Goal: Information Seeking & Learning: Learn about a topic

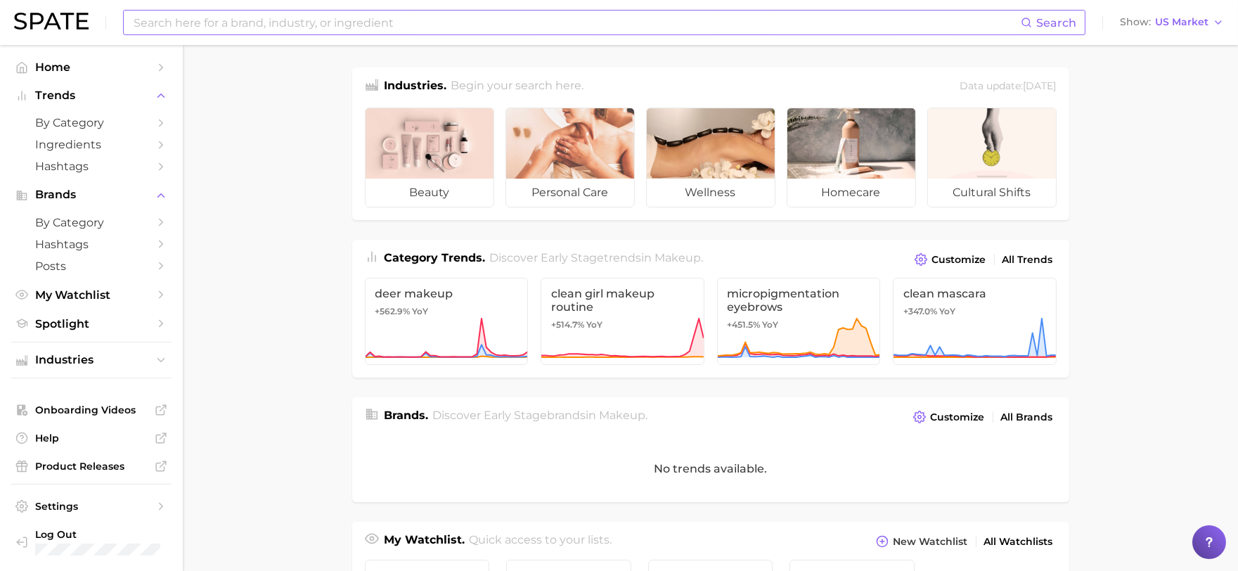
click at [475, 13] on input at bounding box center [576, 23] width 889 height 24
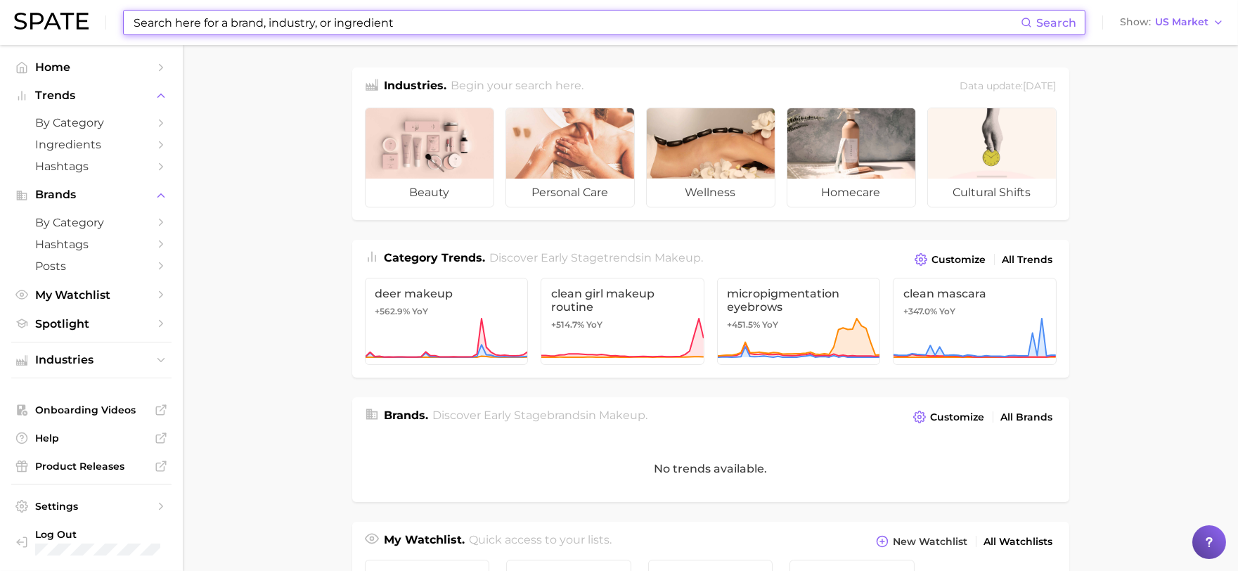
click at [157, 25] on input at bounding box center [576, 23] width 889 height 24
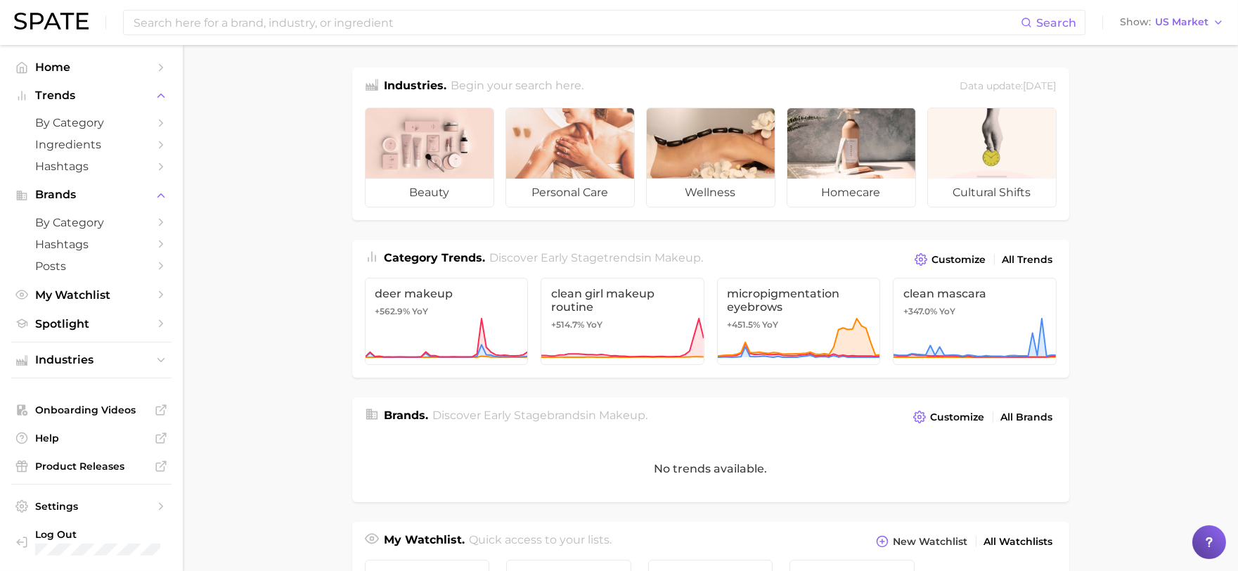
click at [306, 39] on div "Search Show US Market" at bounding box center [619, 22] width 1210 height 45
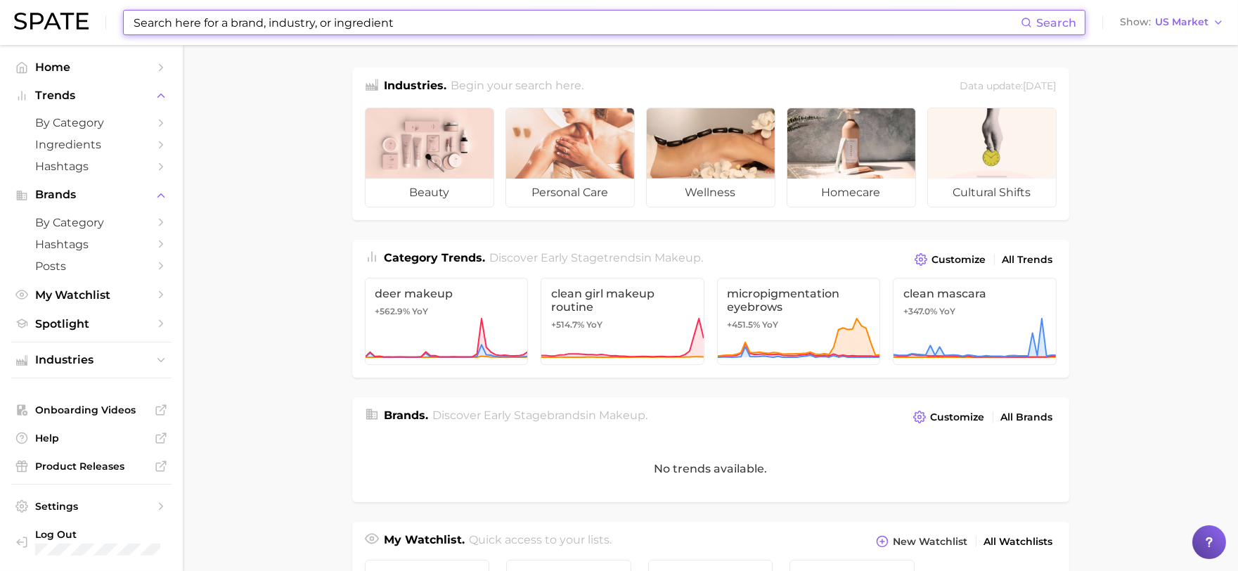
click at [306, 30] on input at bounding box center [576, 23] width 889 height 24
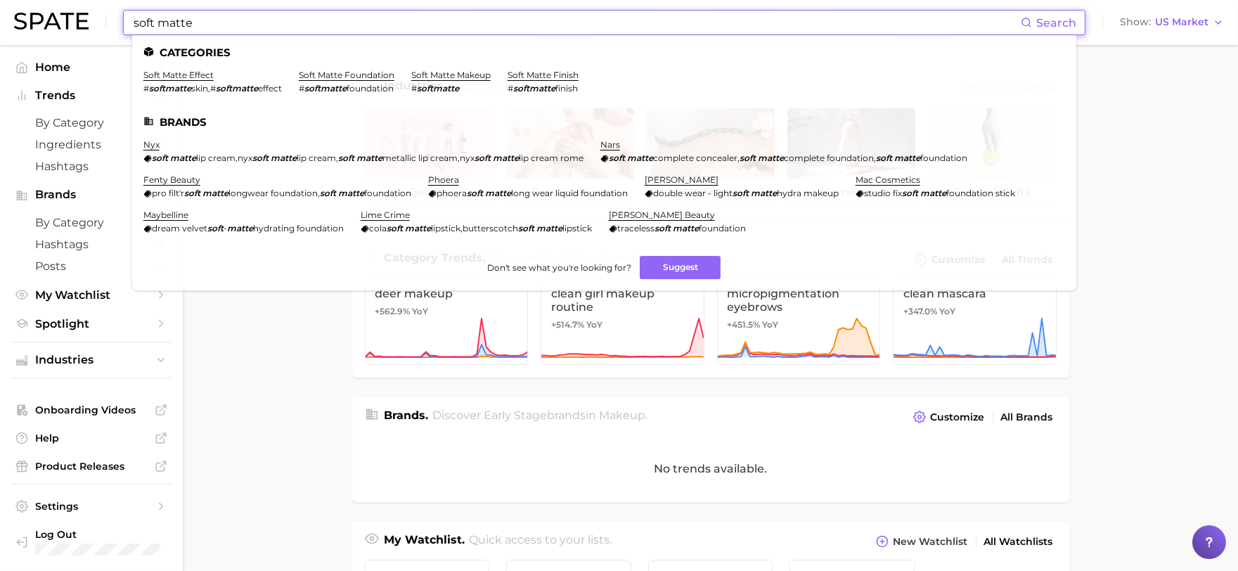
drag, startPoint x: 283, startPoint y: 20, endPoint x: 134, endPoint y: 20, distance: 148.3
click at [134, 20] on input "soft matte" at bounding box center [576, 23] width 889 height 24
type input "soft matte"
click at [76, 117] on span "by Category" at bounding box center [91, 122] width 112 height 13
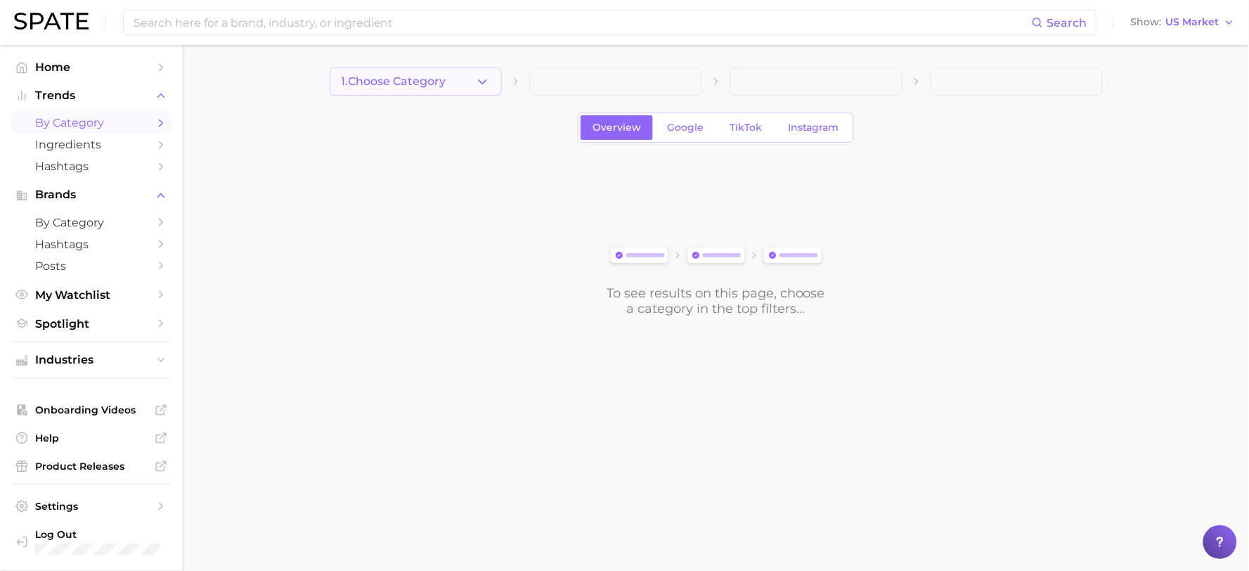
click at [436, 69] on button "1. Choose Category" at bounding box center [416, 81] width 172 height 28
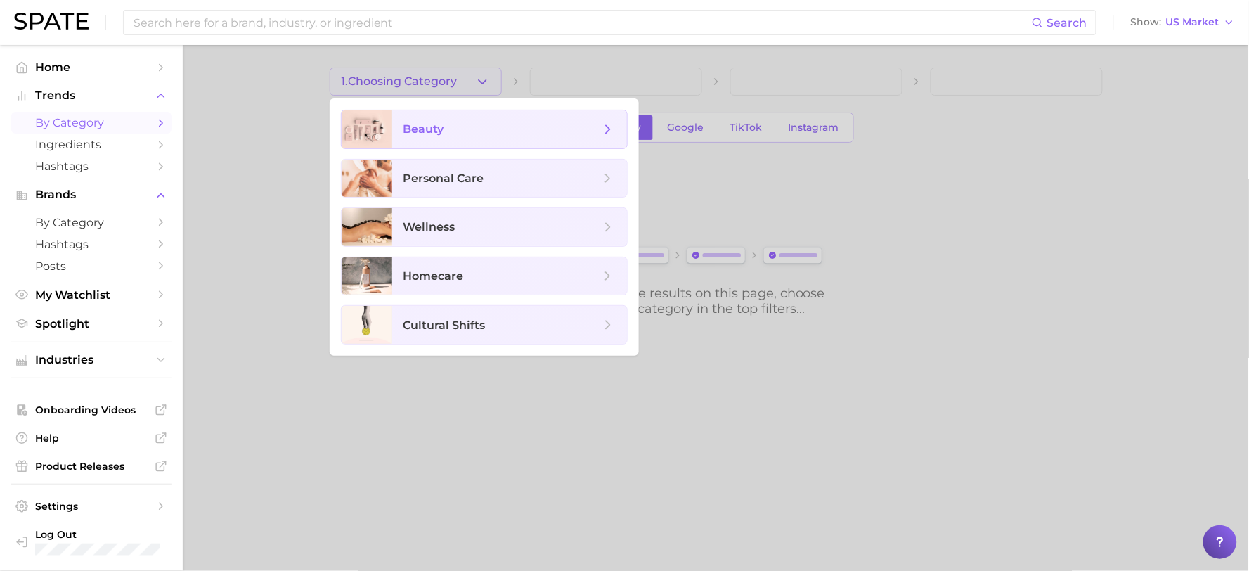
click at [516, 137] on span "beauty" at bounding box center [509, 129] width 235 height 38
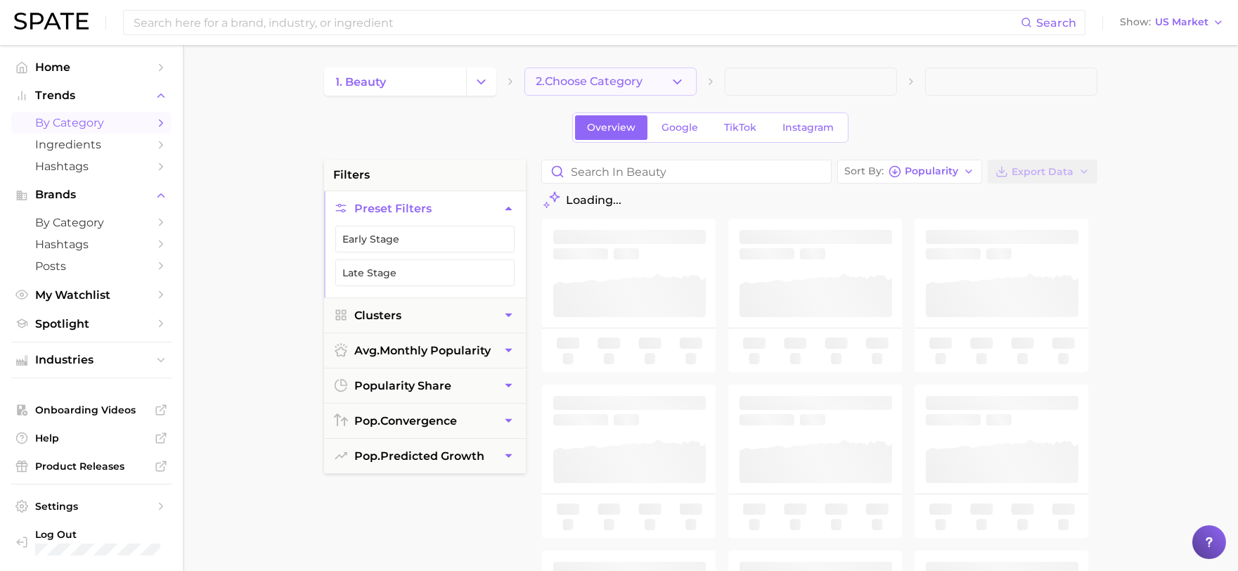
click at [678, 88] on icon "button" at bounding box center [677, 82] width 15 height 15
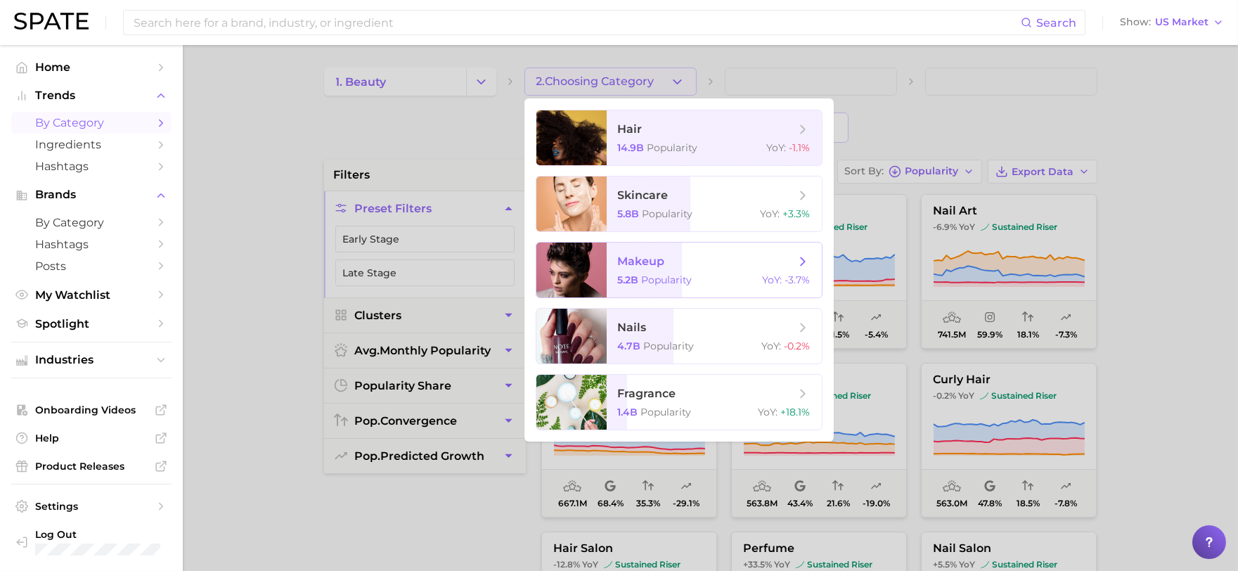
click at [683, 251] on span "makeup 5.2b Popularity YoY : -3.7%" at bounding box center [714, 270] width 215 height 55
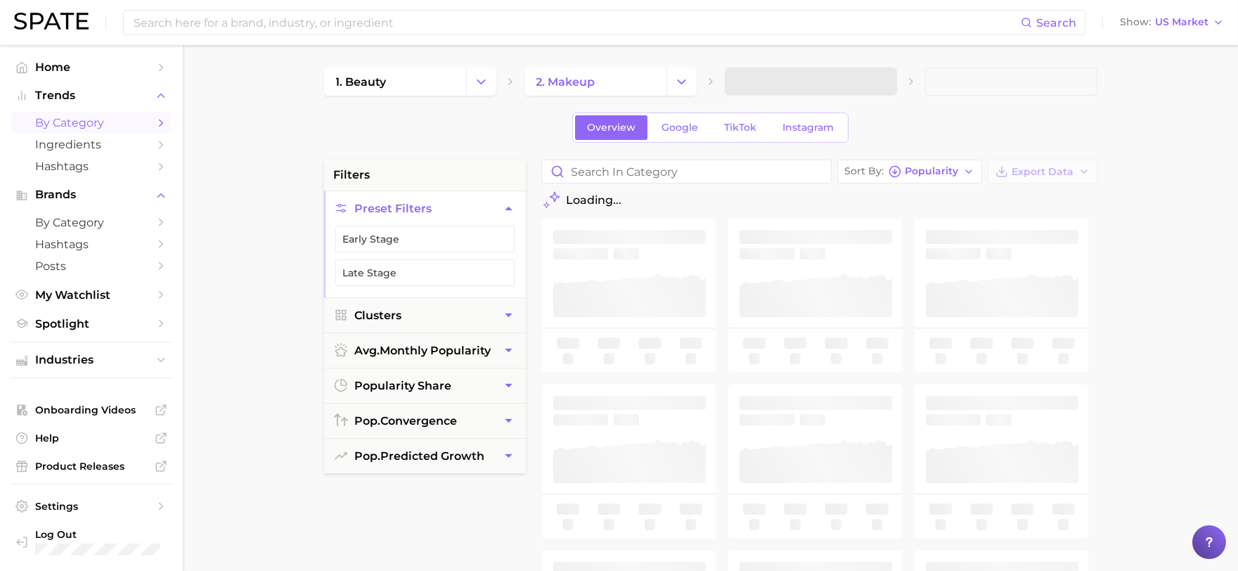
click at [809, 76] on span at bounding box center [811, 81] width 172 height 28
click at [799, 89] on button "3. Subcategory" at bounding box center [811, 81] width 172 height 28
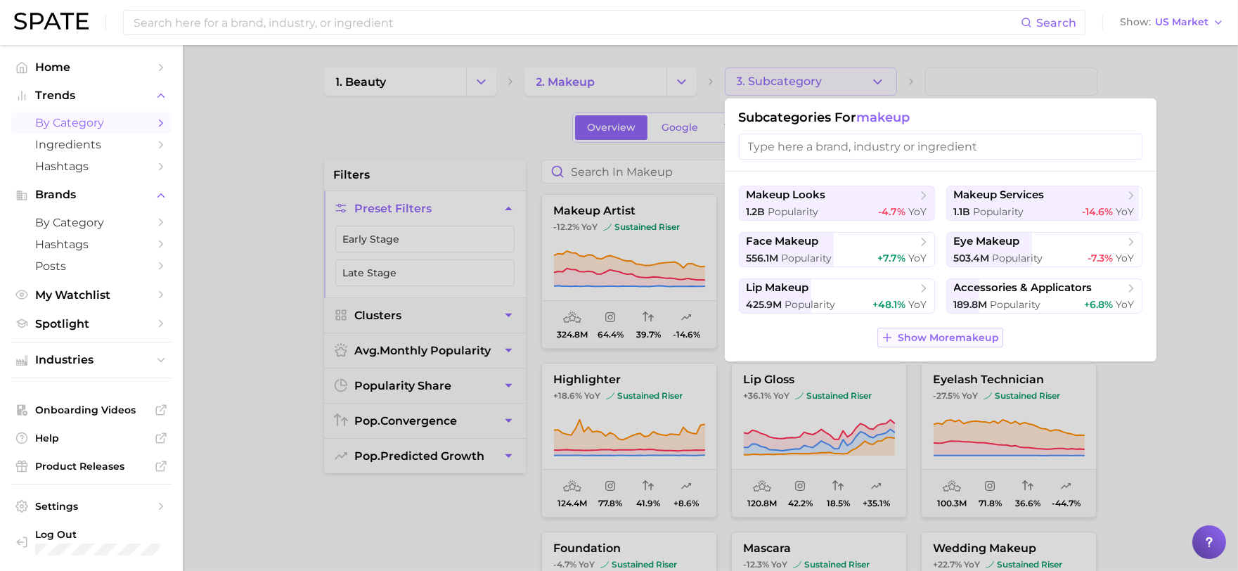
click at [905, 339] on span "Show More makeup" at bounding box center [948, 338] width 101 height 12
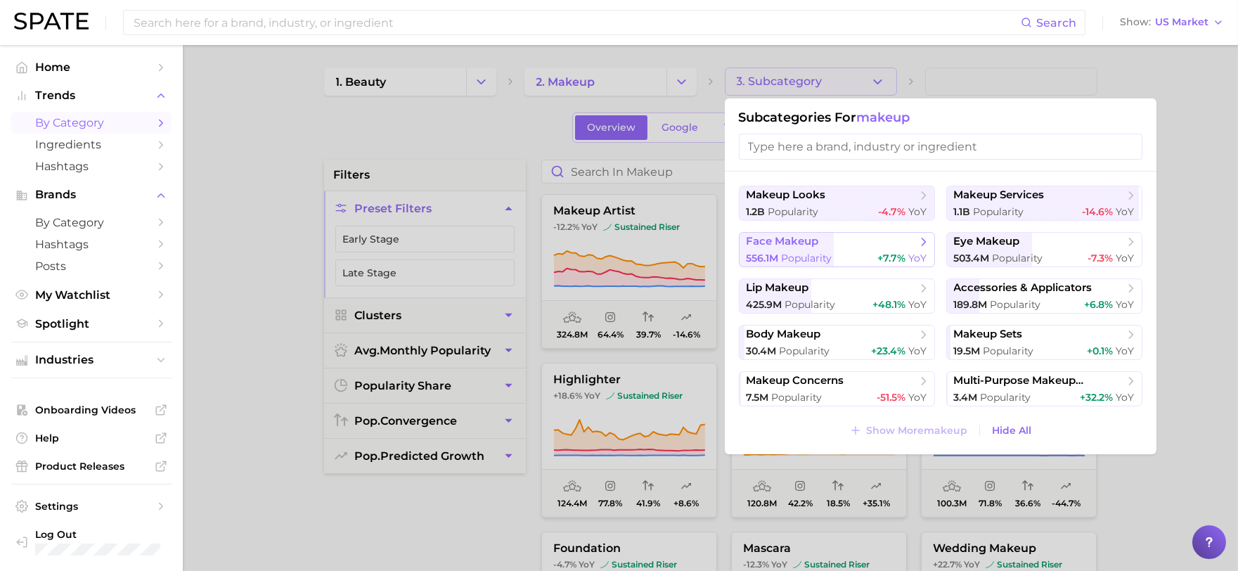
click at [853, 242] on span "face makeup" at bounding box center [832, 242] width 171 height 14
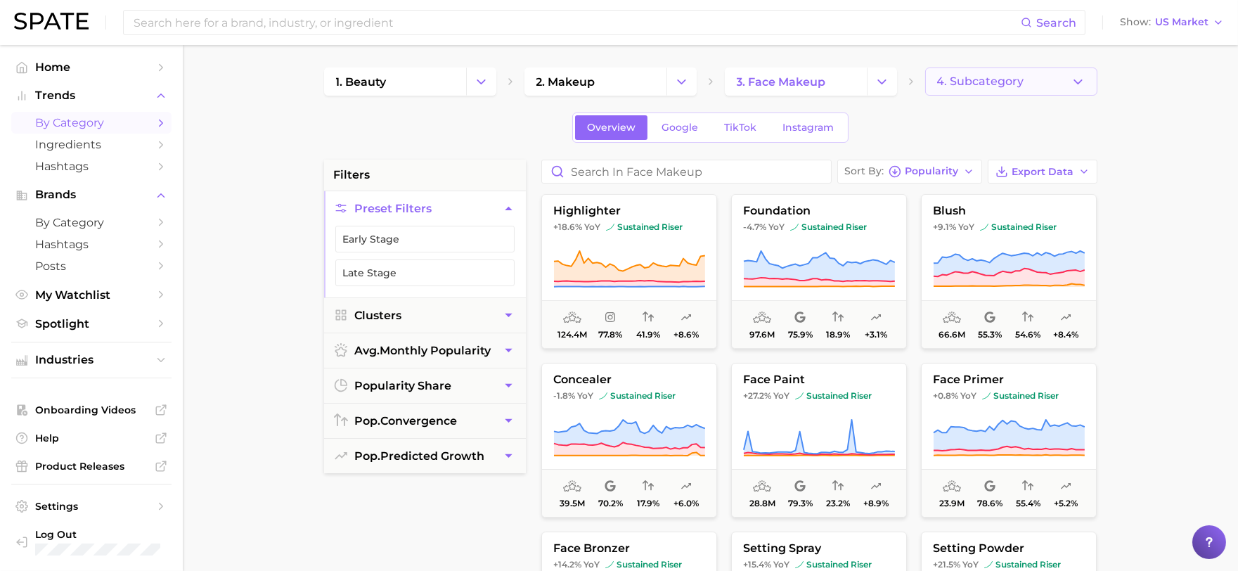
click at [978, 72] on button "4. Subcategory" at bounding box center [1011, 81] width 172 height 28
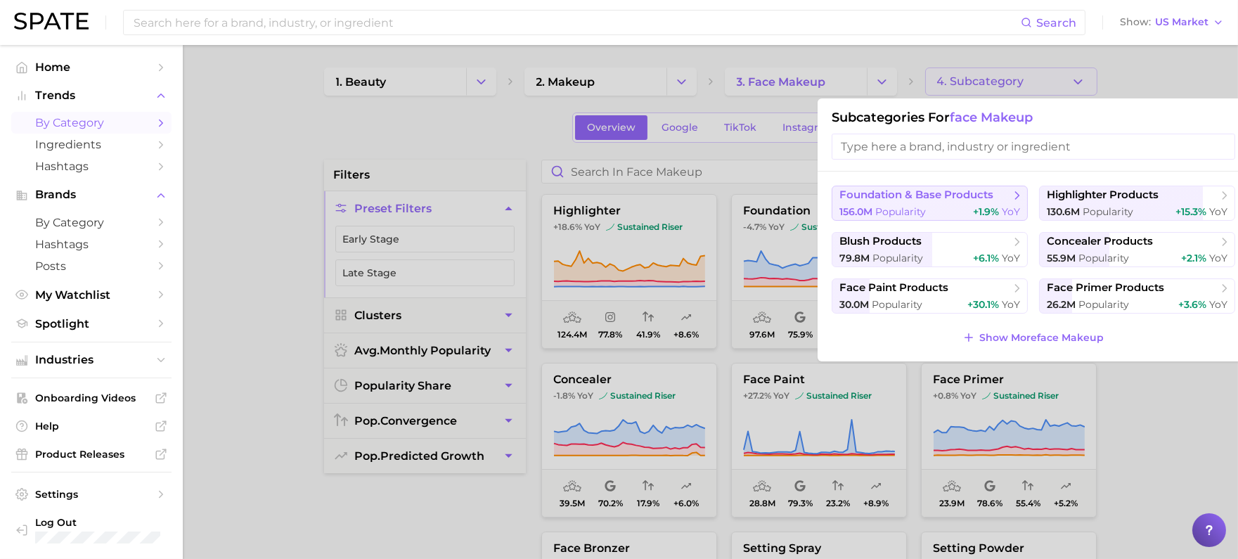
click at [951, 207] on div "156.0m Popularity +1.9% YoY" at bounding box center [929, 211] width 181 height 13
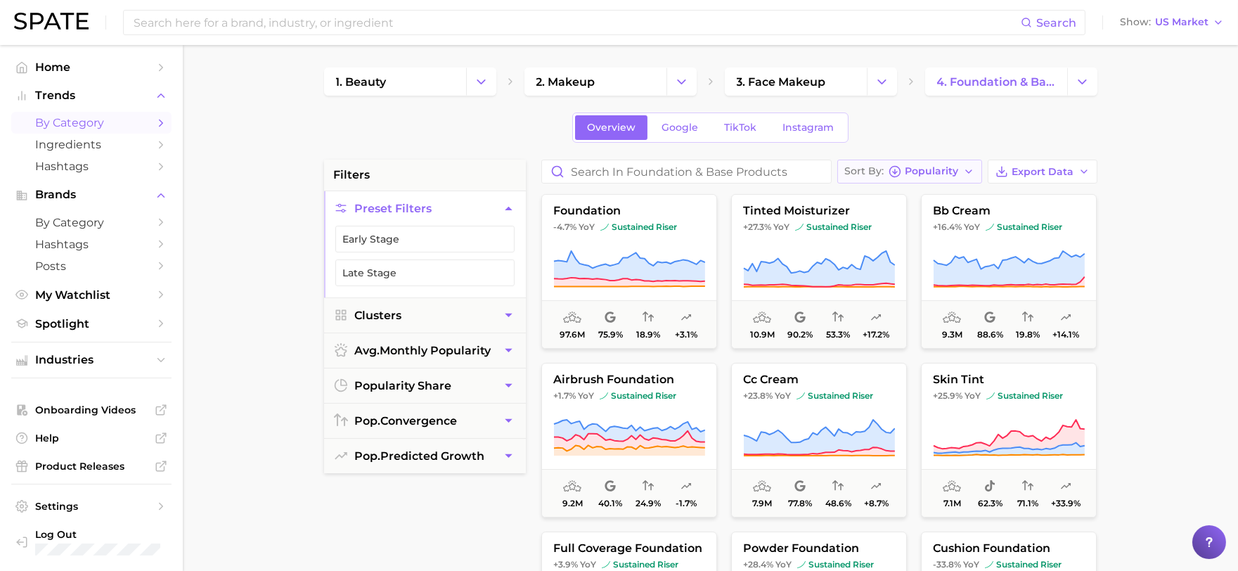
click at [950, 178] on div "Sort By Popularity" at bounding box center [902, 171] width 114 height 13
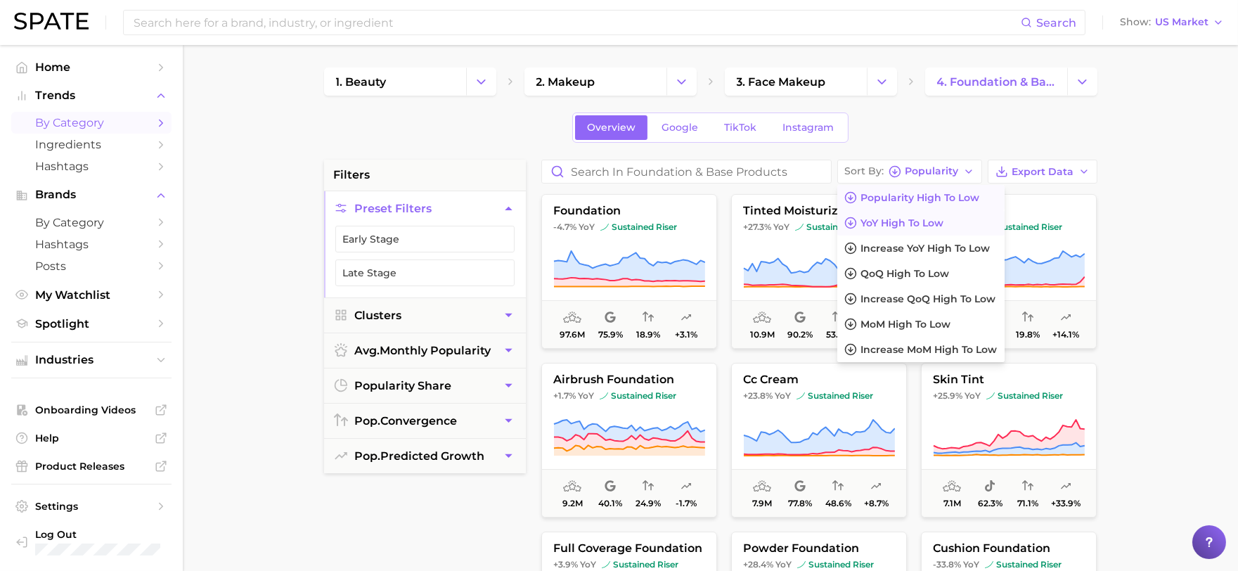
click at [920, 224] on span "YoY high to low" at bounding box center [902, 223] width 83 height 12
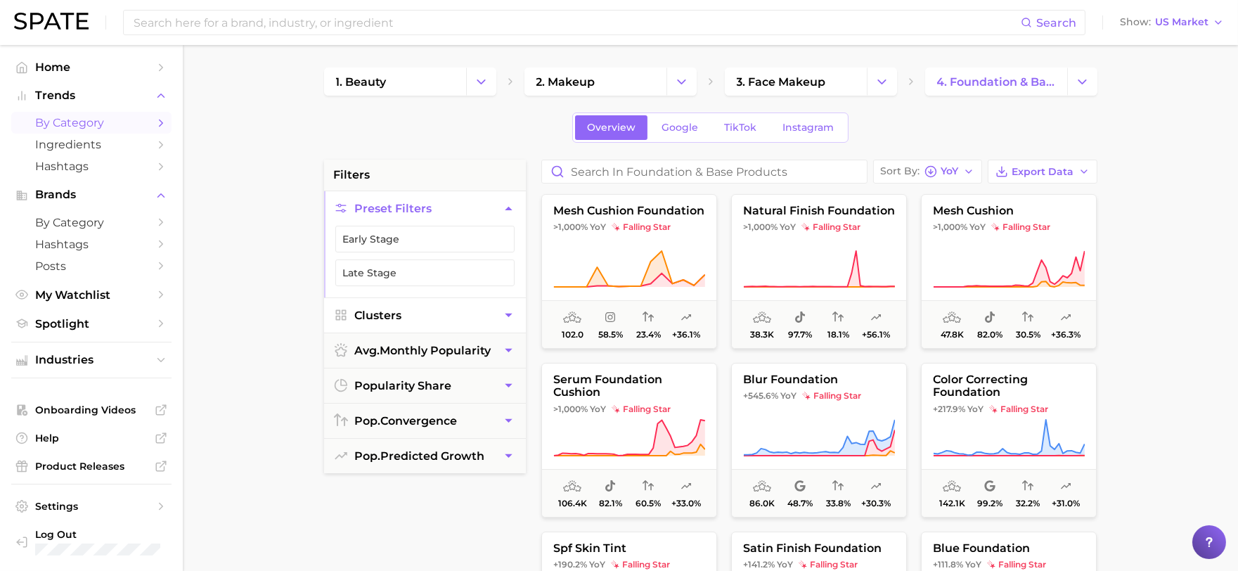
click at [404, 324] on button "Clusters" at bounding box center [425, 315] width 202 height 34
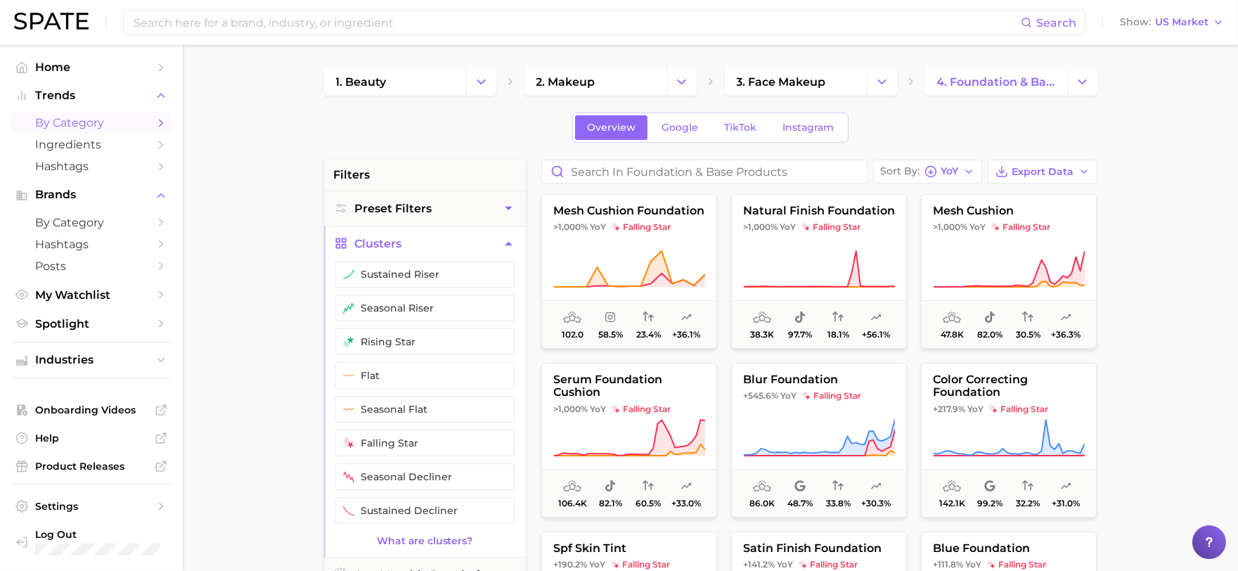
click at [1129, 169] on main "1. beauty 2. makeup 3. face makeup 4. foundation & base products Overview Googl…" at bounding box center [710, 578] width 1055 height 1066
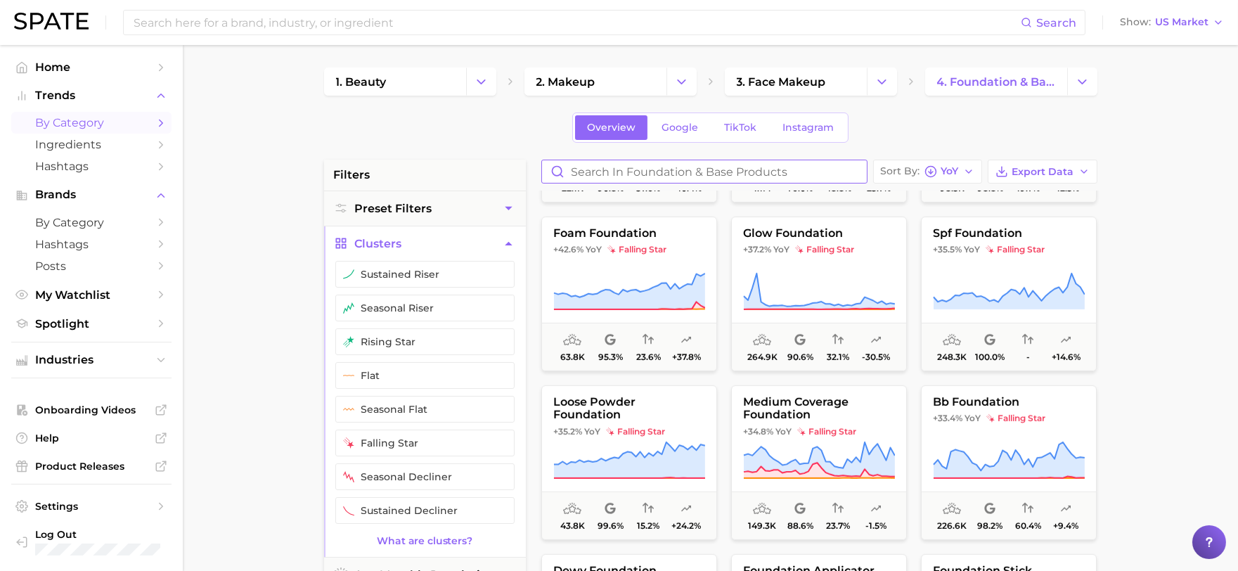
click at [757, 169] on input "Search in foundation & base products" at bounding box center [704, 171] width 325 height 22
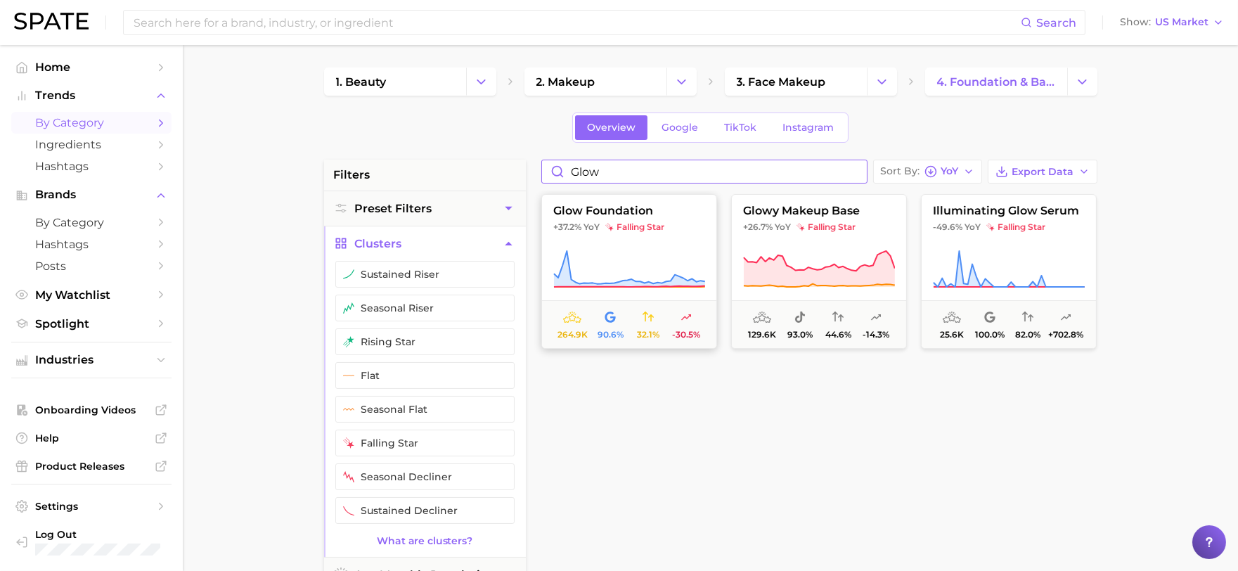
type input "glow"
click at [662, 223] on span "falling star" at bounding box center [634, 226] width 59 height 11
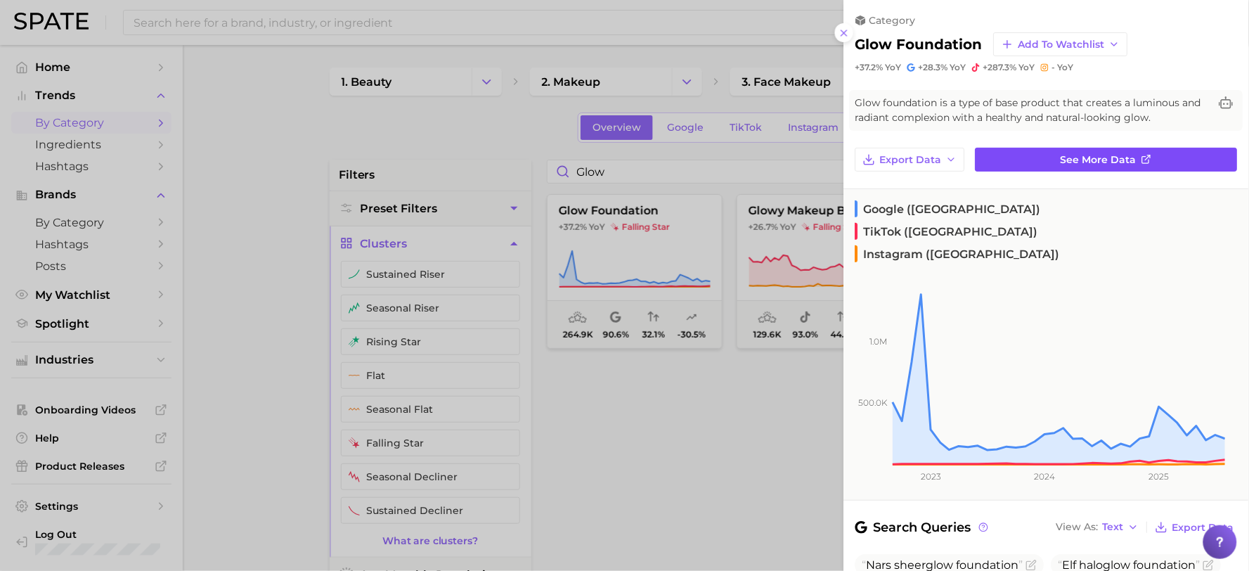
click at [1078, 157] on span "See more data" at bounding box center [1100, 160] width 76 height 12
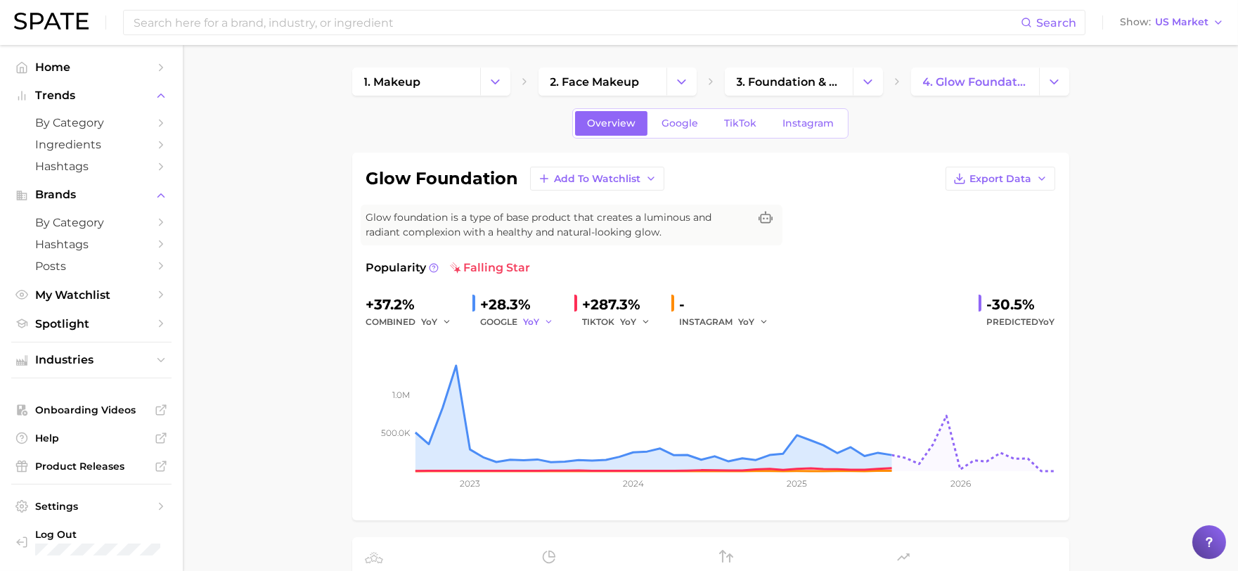
click at [539, 314] on button "YoY" at bounding box center [539, 322] width 30 height 17
click at [735, 132] on link "TikTok" at bounding box center [740, 123] width 56 height 25
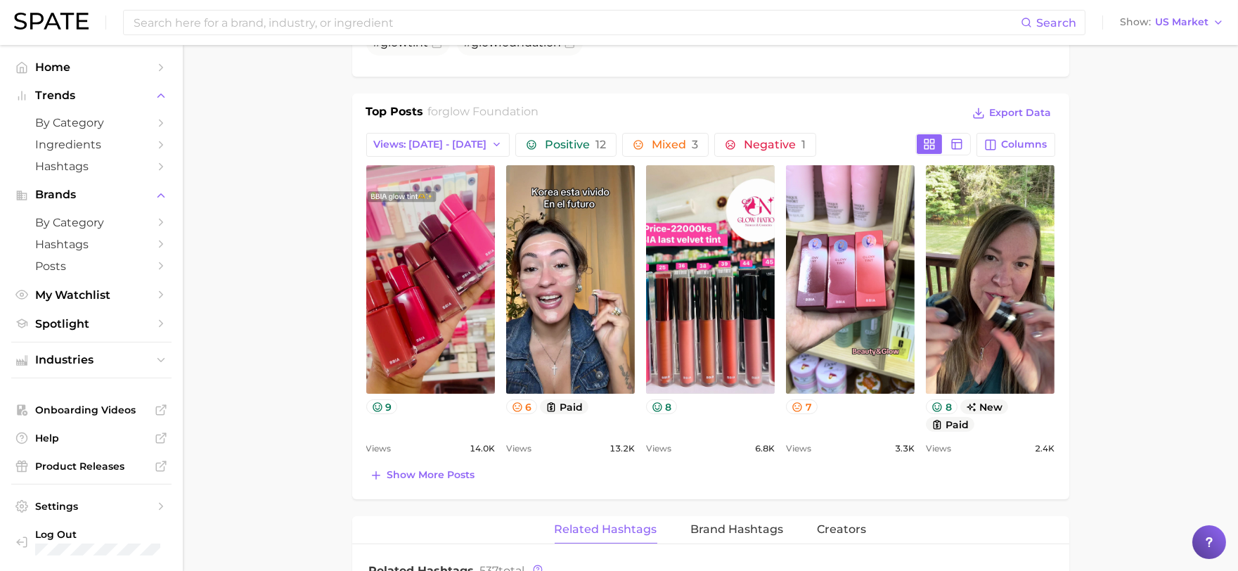
scroll to position [624, 0]
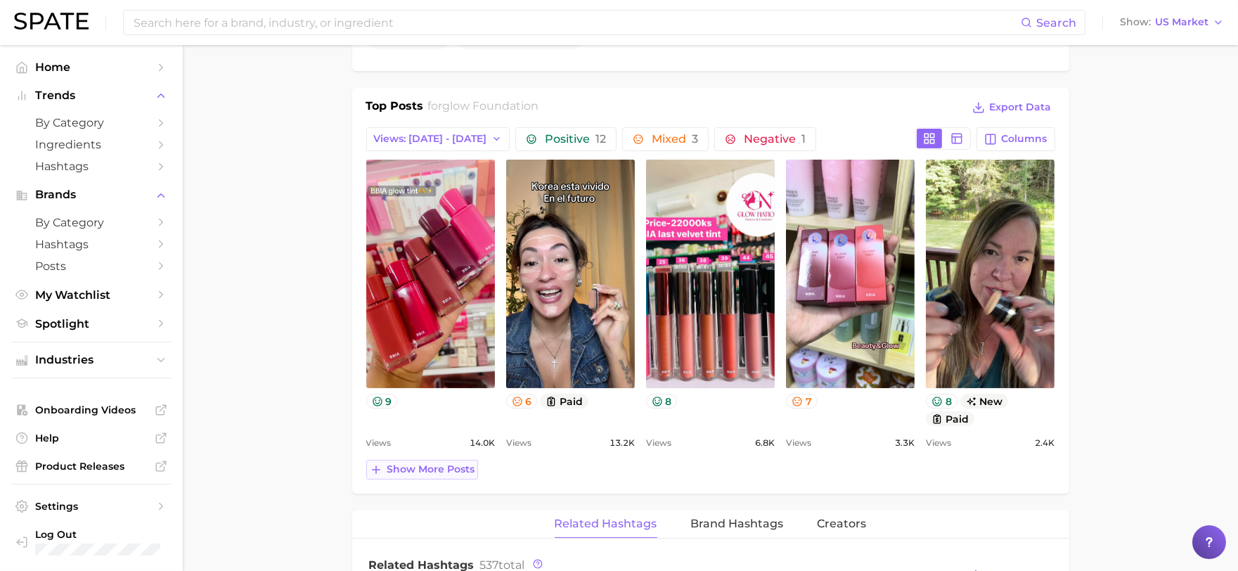
click at [404, 473] on span "Show more posts" at bounding box center [431, 469] width 88 height 12
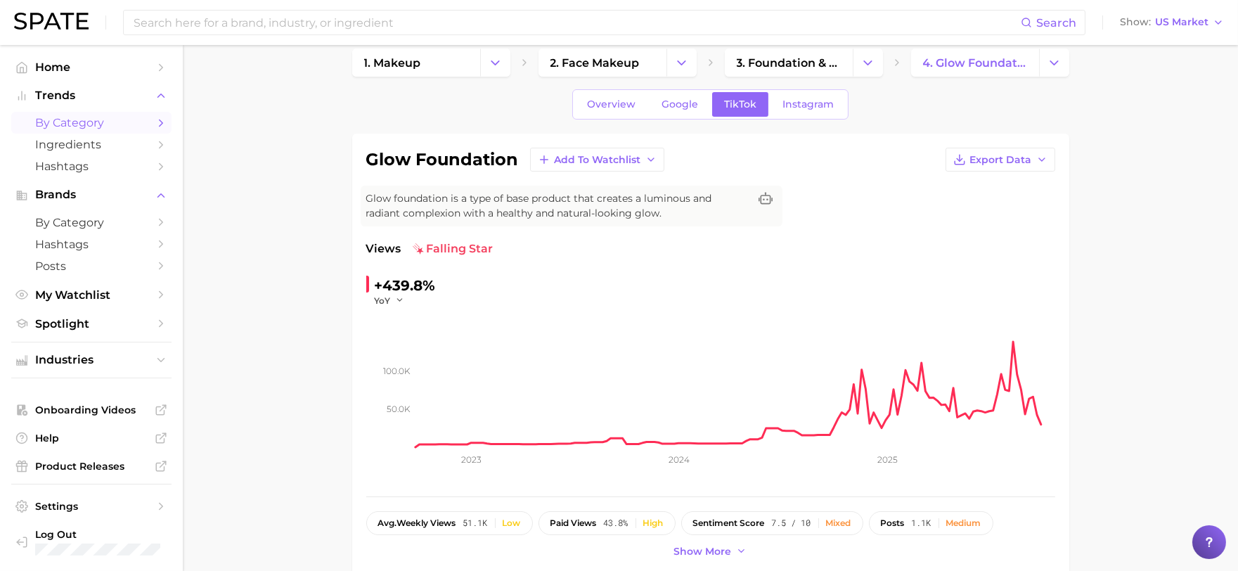
scroll to position [0, 0]
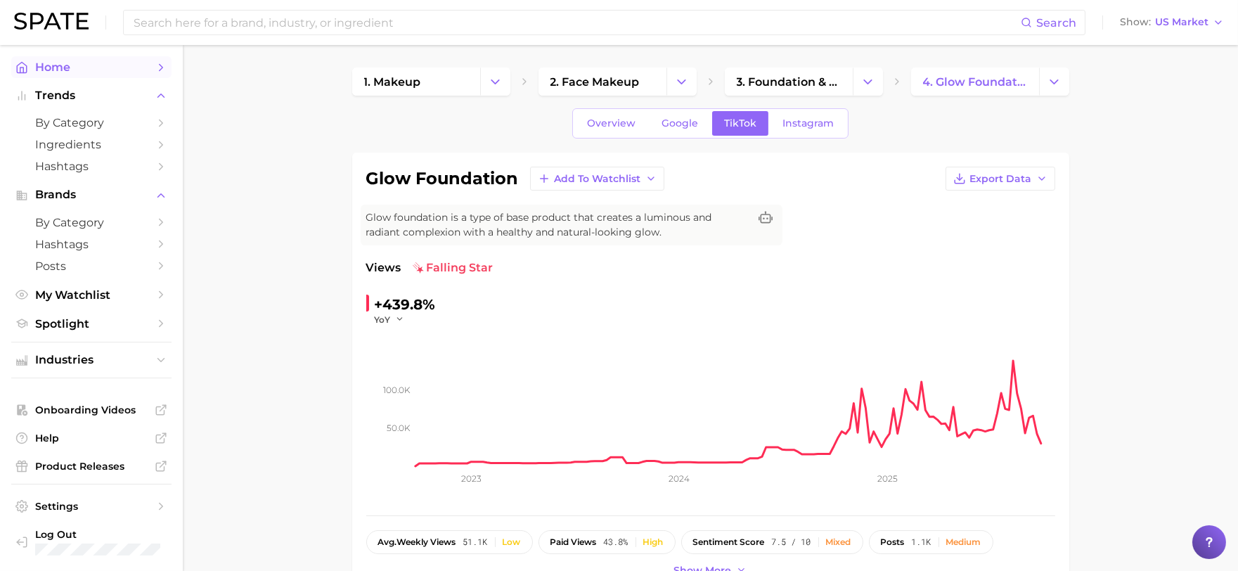
click at [79, 72] on span "Home" at bounding box center [91, 66] width 112 height 13
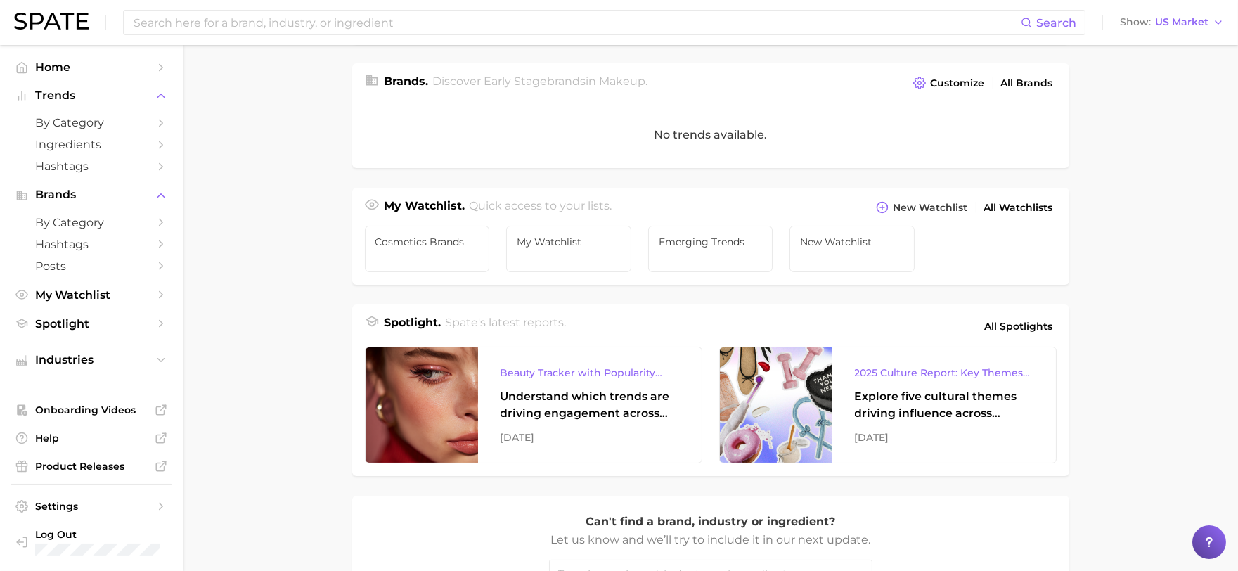
scroll to position [390, 0]
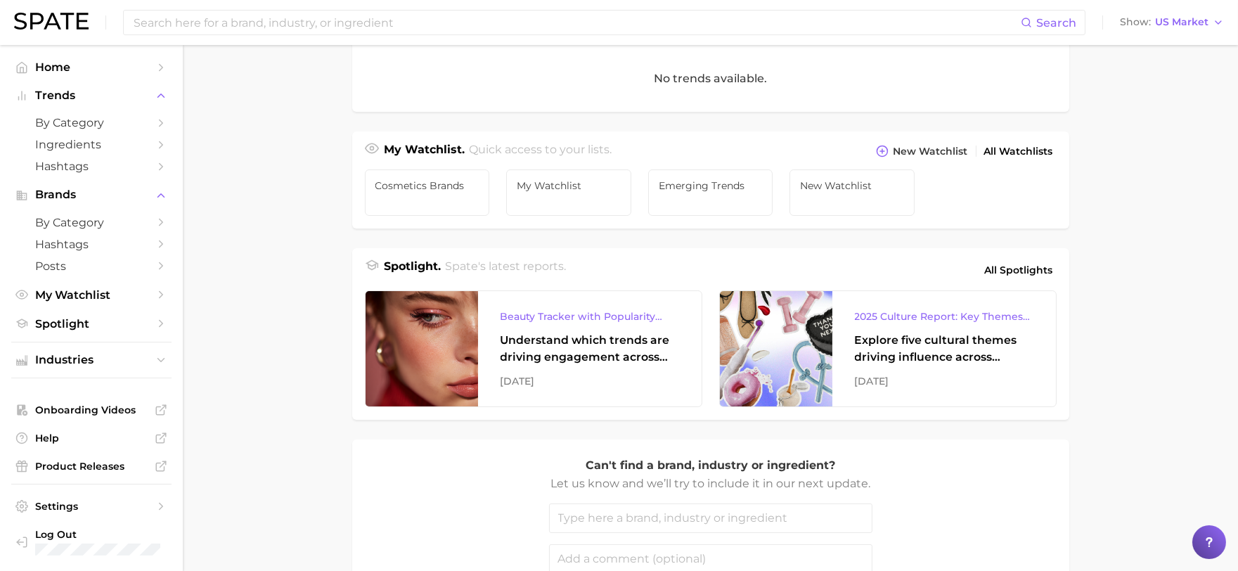
click at [25, 18] on img at bounding box center [51, 21] width 75 height 17
click at [234, 181] on main "Industries. Begin your search here. Data update: [DATE] beauty personal care we…" at bounding box center [710, 187] width 1055 height 1064
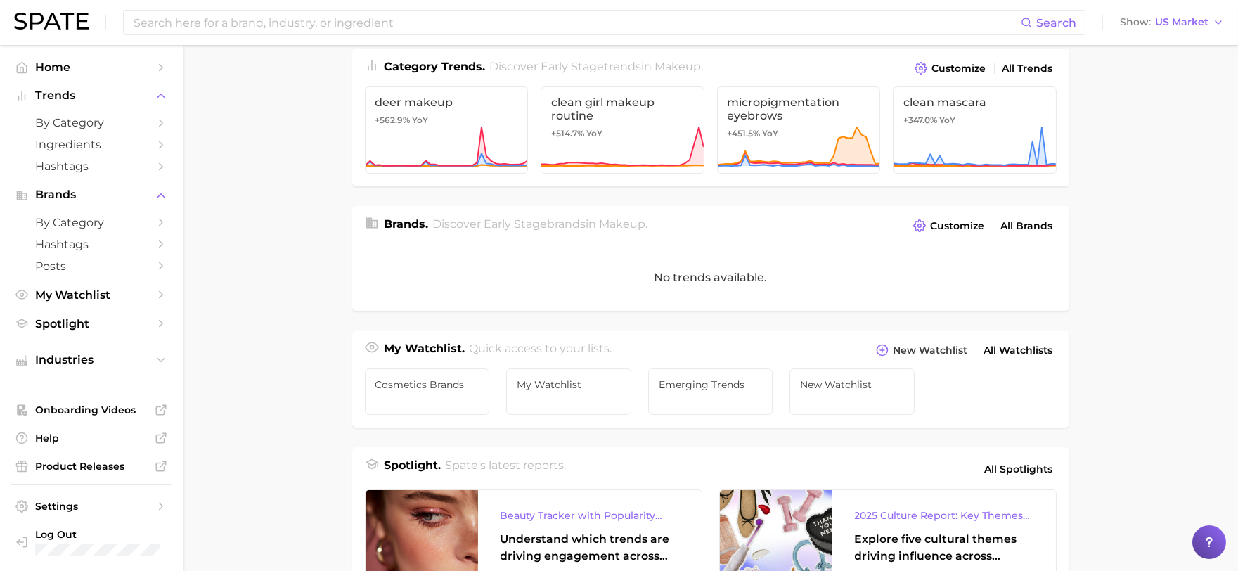
scroll to position [0, 0]
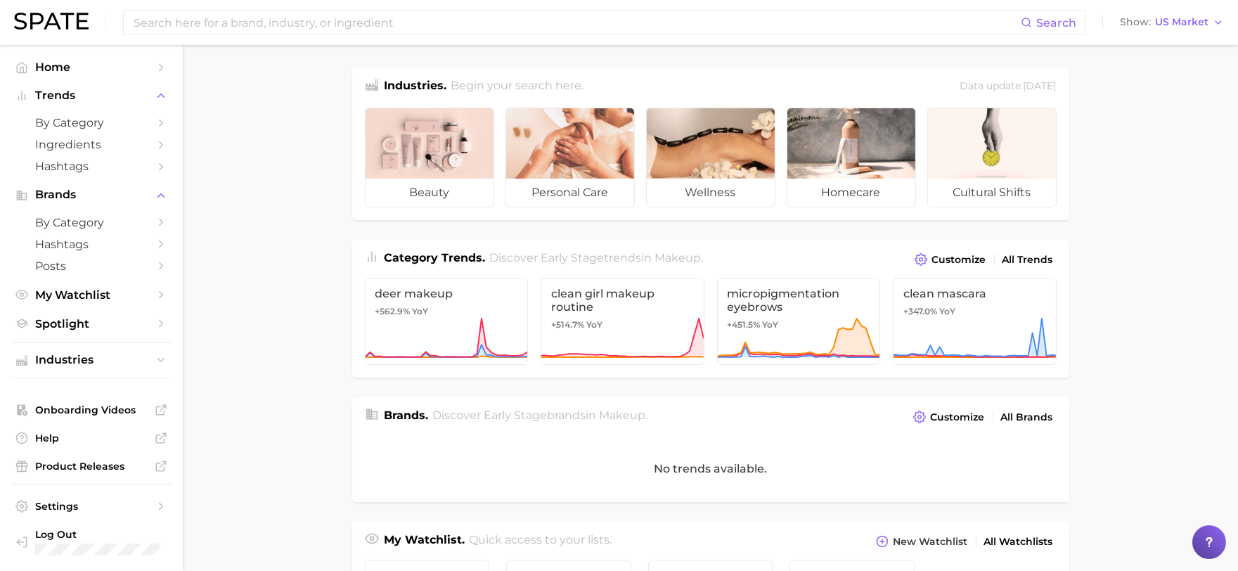
click at [1095, 332] on main "Industries. Begin your search here. Data update: [DATE] beauty personal care we…" at bounding box center [710, 577] width 1055 height 1064
